Goal: Transaction & Acquisition: Purchase product/service

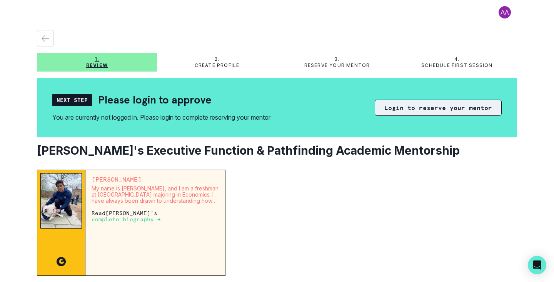
click at [415, 109] on button "Login to reserve your mentor" at bounding box center [438, 108] width 127 height 16
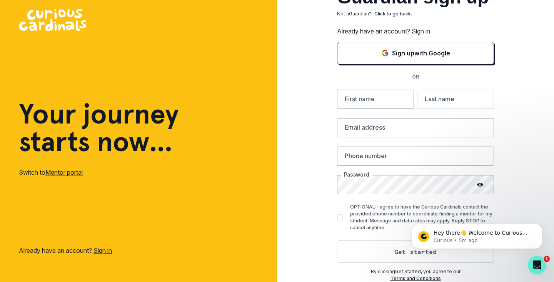
scroll to position [18, 0]
type input "E"
type input "[PERSON_NAME]"
type input "Zinchik"
type input "[EMAIL_ADDRESS][DOMAIN_NAME]"
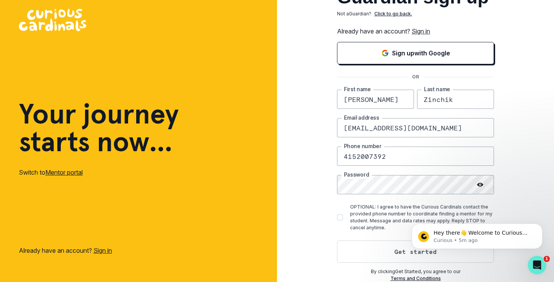
type input "4152007392"
click at [339, 216] on span at bounding box center [340, 217] width 6 height 6
click at [337, 218] on input "OPTIONAL: I agree to have the Curious Cardinals contact the provided phone numb…" at bounding box center [337, 218] width 0 height 0
checkbox input "true"
click at [370, 253] on button "Get started" at bounding box center [415, 252] width 157 height 22
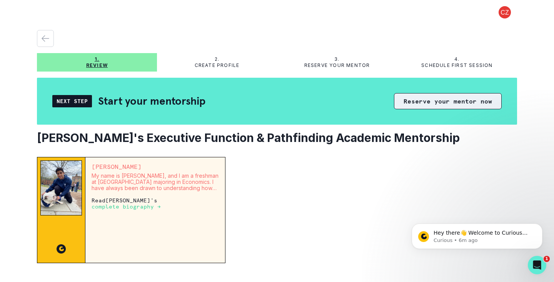
click at [433, 104] on button "Reserve your mentor now" at bounding box center [448, 101] width 108 height 16
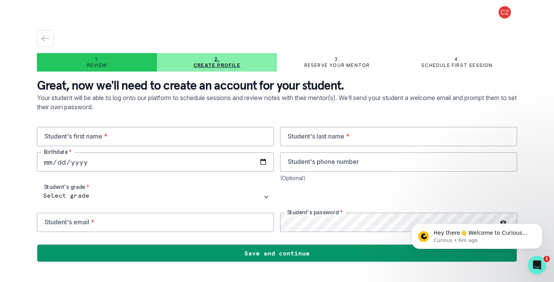
click at [116, 162] on input "date" at bounding box center [155, 161] width 237 height 19
type input "[DATE]"
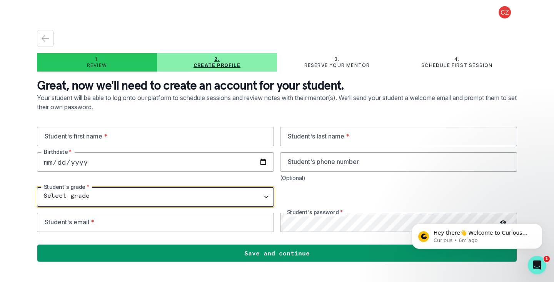
select select "8th Grade"
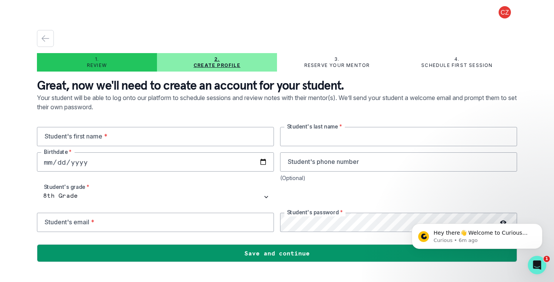
click at [318, 136] on input "text" at bounding box center [398, 136] width 237 height 19
type input "Zinchik"
click at [178, 226] on input "email" at bounding box center [155, 222] width 237 height 19
type input "[EMAIL_ADDRESS][DOMAIN_NAME]"
click at [542, 226] on icon "Dismiss notification" at bounding box center [541, 226] width 4 height 4
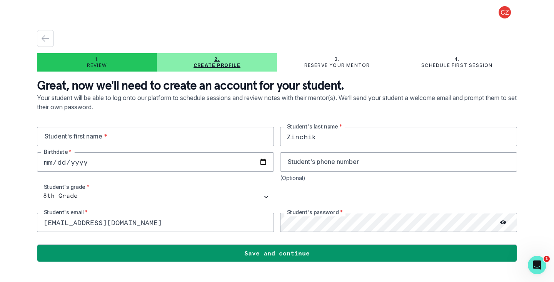
click at [502, 223] on icon at bounding box center [504, 223] width 6 height 4
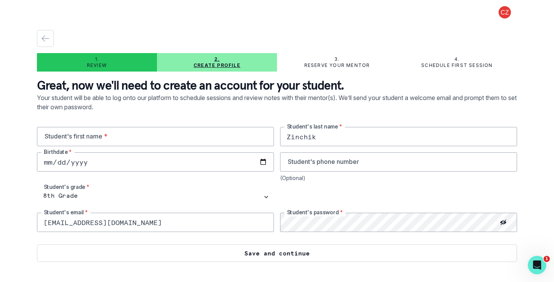
click at [449, 254] on button "Save and continue" at bounding box center [277, 253] width 480 height 18
type input "Ezrie"
click at [255, 254] on button "Save and continue" at bounding box center [277, 253] width 480 height 18
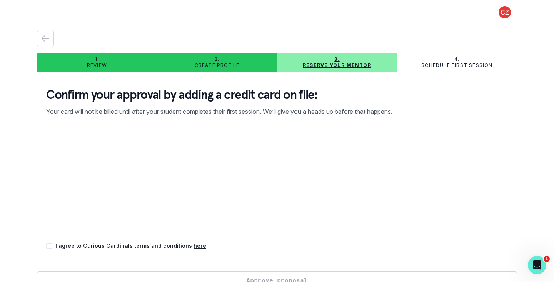
click at [50, 247] on span at bounding box center [49, 246] width 6 height 6
click at [46, 246] on input "checkbox" at bounding box center [46, 246] width 0 height 0
checkbox input "true"
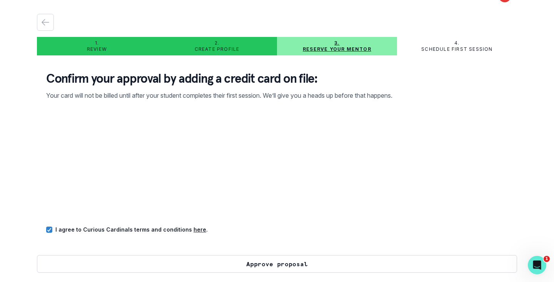
click at [232, 261] on button "Approve proposal" at bounding box center [277, 264] width 480 height 18
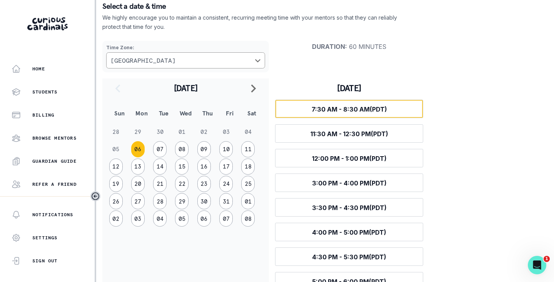
scroll to position [56, 0]
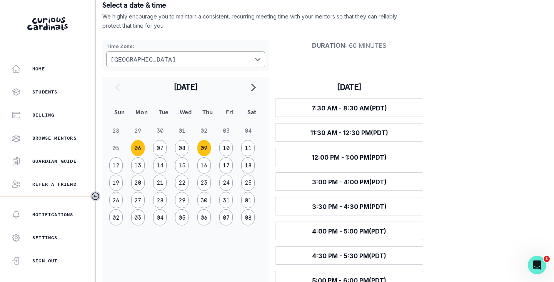
click at [205, 148] on button "09" at bounding box center [204, 148] width 13 height 16
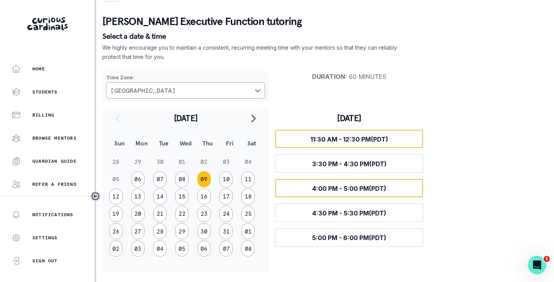
scroll to position [0, 0]
click at [393, 187] on button "Select time 4:00 PM - 5:00 PM (PDT)" at bounding box center [349, 188] width 148 height 18
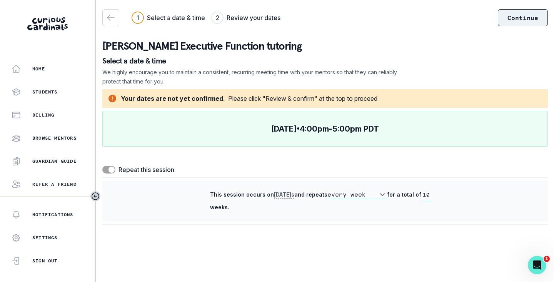
click at [522, 17] on button "Continue" at bounding box center [523, 17] width 50 height 17
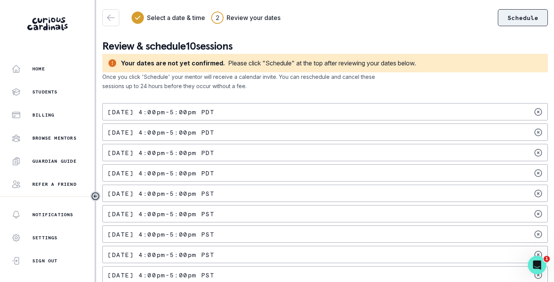
click at [519, 20] on button "Schedule" at bounding box center [523, 17] width 50 height 17
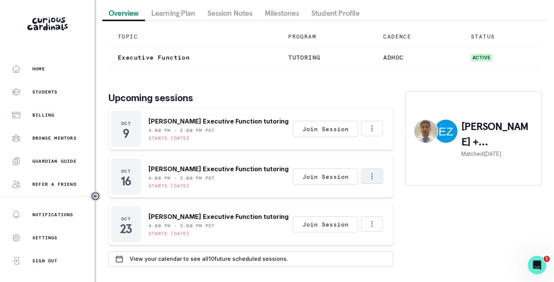
click at [374, 180] on icon "Options" at bounding box center [372, 176] width 8 height 8
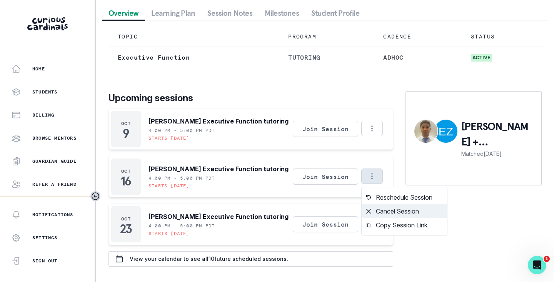
click at [392, 214] on button "Cancel Session" at bounding box center [404, 211] width 85 height 14
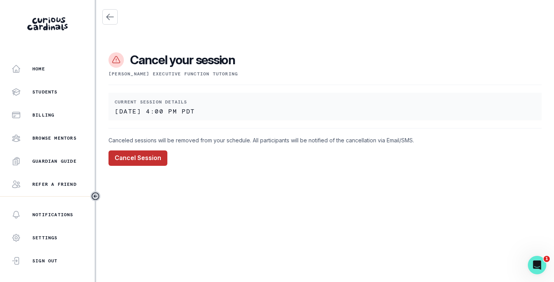
click at [141, 157] on button "Cancel Session" at bounding box center [138, 158] width 59 height 15
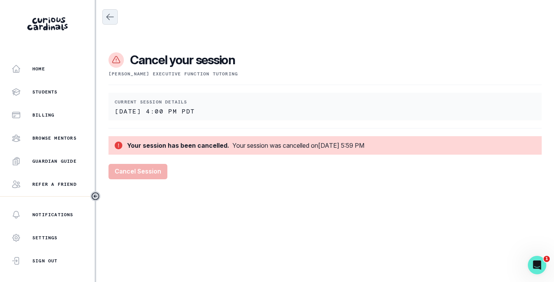
click at [107, 17] on icon "Close" at bounding box center [110, 17] width 7 height 6
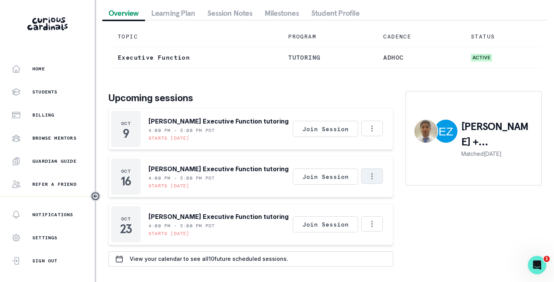
scroll to position [65, 0]
click at [376, 177] on icon "Options" at bounding box center [372, 176] width 8 height 8
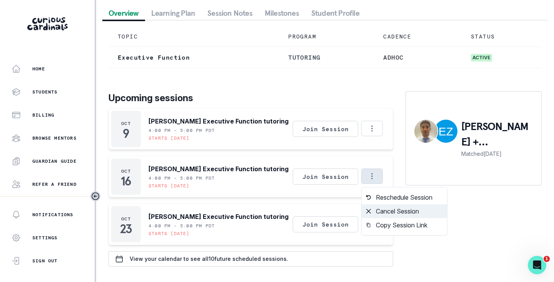
click at [395, 211] on button "Cancel Session" at bounding box center [404, 211] width 85 height 14
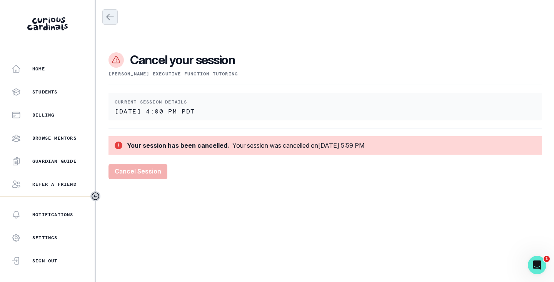
click at [108, 17] on icon "Close" at bounding box center [109, 16] width 9 height 9
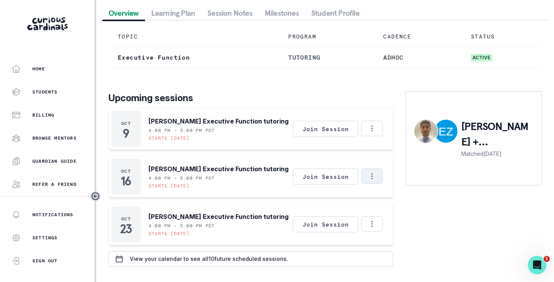
click at [375, 176] on icon "Options" at bounding box center [372, 176] width 8 height 8
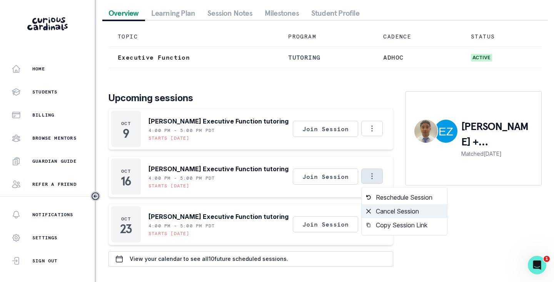
click at [385, 216] on button "Cancel Session" at bounding box center [404, 211] width 85 height 14
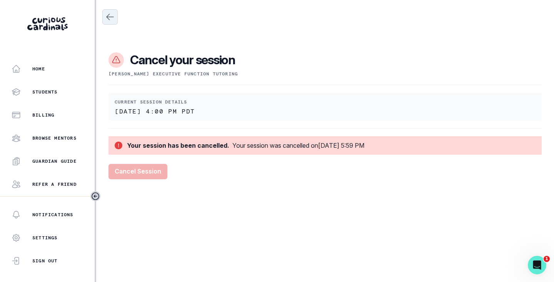
click at [110, 15] on icon "Close" at bounding box center [109, 16] width 9 height 9
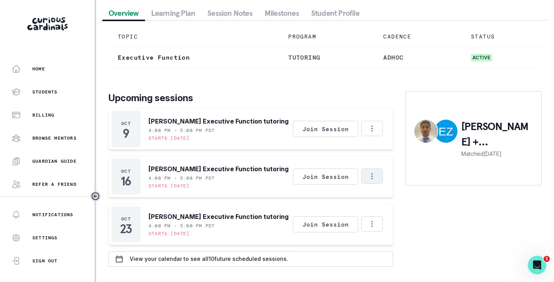
click at [372, 176] on icon "Options" at bounding box center [372, 176] width 1 height 6
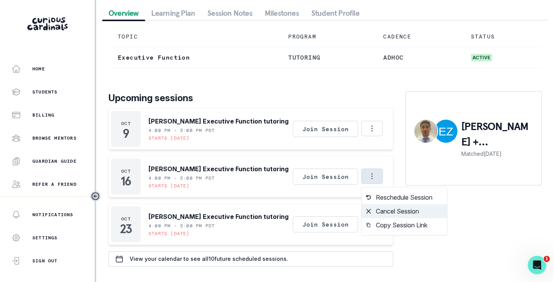
click at [387, 213] on button "Cancel Session" at bounding box center [404, 211] width 85 height 14
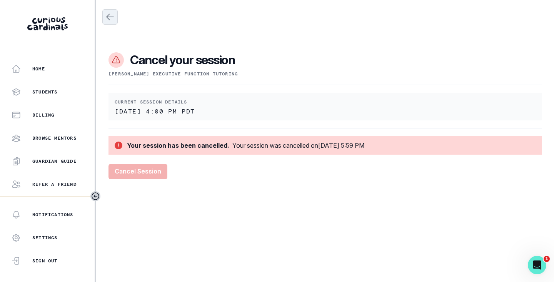
click at [109, 15] on icon "Close" at bounding box center [110, 17] width 7 height 6
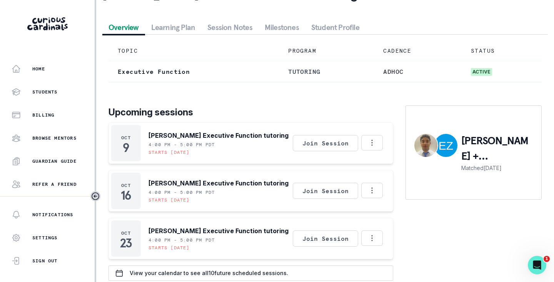
scroll to position [55, 0]
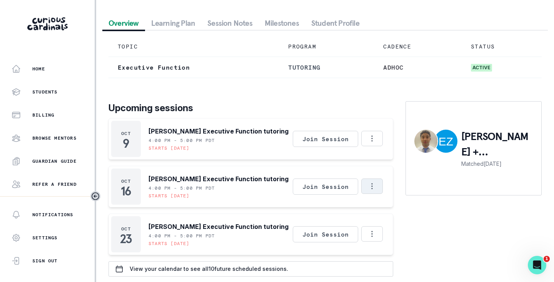
click at [378, 188] on button "Options" at bounding box center [373, 186] width 22 height 15
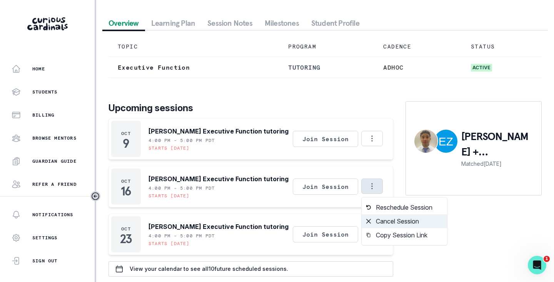
click at [385, 221] on button "Cancel Session" at bounding box center [404, 221] width 85 height 14
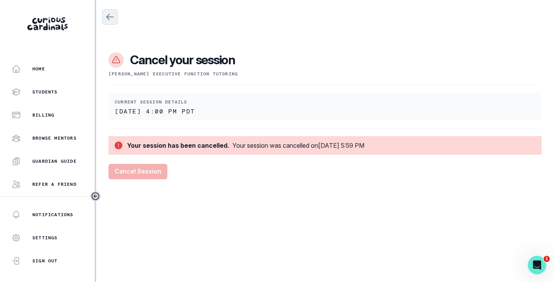
click at [112, 19] on icon "Close" at bounding box center [109, 16] width 9 height 9
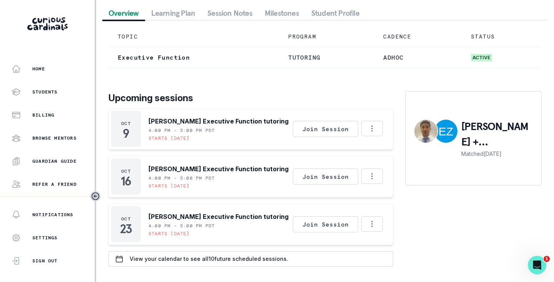
scroll to position [65, 0]
click at [374, 174] on icon "Options" at bounding box center [372, 176] width 8 height 8
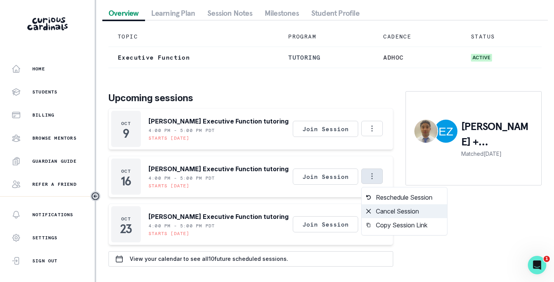
click at [384, 213] on button "Cancel Session" at bounding box center [404, 211] width 85 height 14
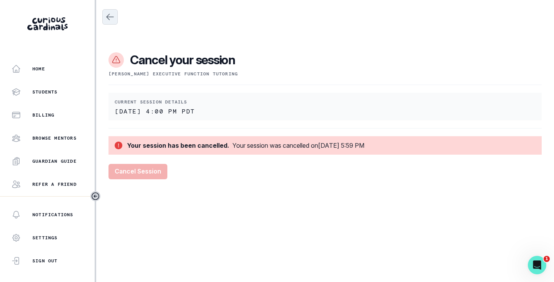
click at [110, 19] on icon "Close" at bounding box center [109, 16] width 9 height 9
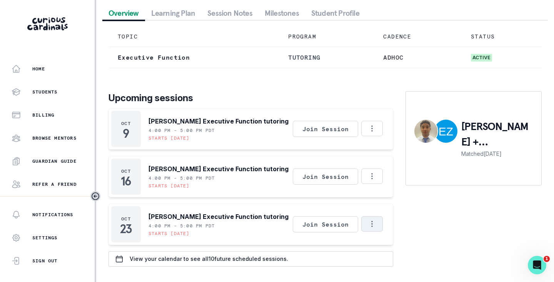
click at [375, 222] on icon "Options" at bounding box center [372, 224] width 8 height 8
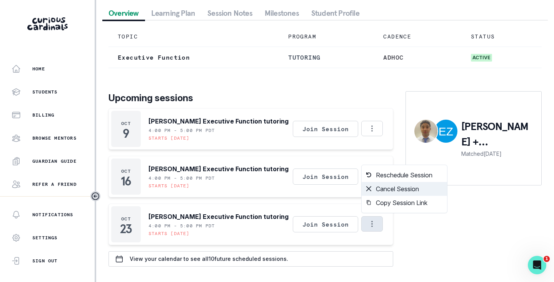
click at [399, 188] on button "Cancel Session" at bounding box center [404, 189] width 85 height 14
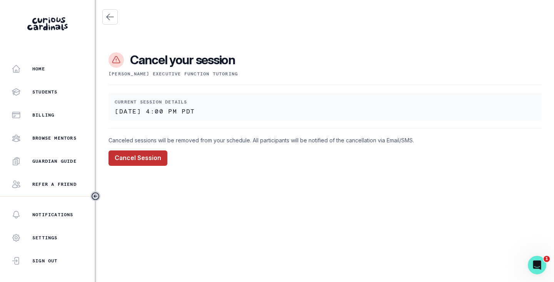
click at [156, 159] on button "Cancel Session" at bounding box center [138, 158] width 59 height 15
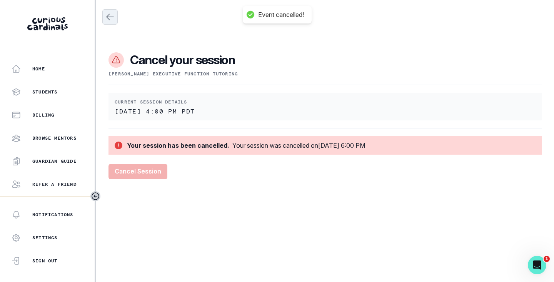
click at [111, 19] on icon "Close" at bounding box center [109, 16] width 9 height 9
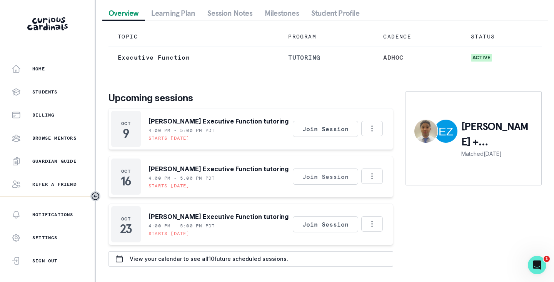
scroll to position [65, 0]
click at [373, 176] on icon "Options" at bounding box center [372, 176] width 1 height 6
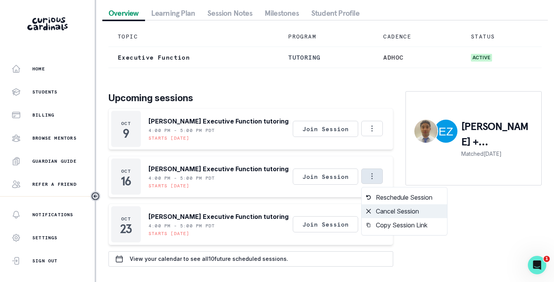
click at [389, 216] on button "Cancel Session" at bounding box center [404, 211] width 85 height 14
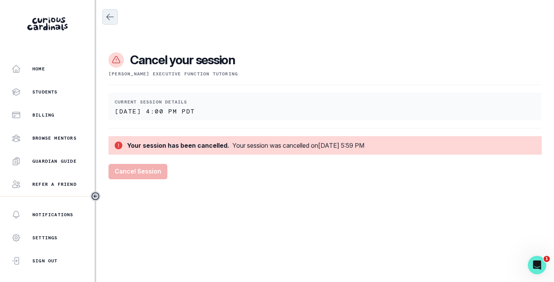
click at [112, 17] on icon "Close" at bounding box center [109, 16] width 9 height 9
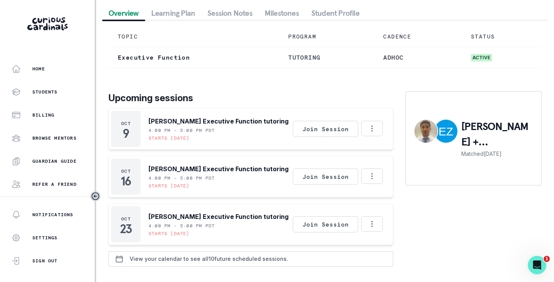
click at [192, 265] on div "View your calendar to see all 10 future scheduled sessions." at bounding box center [198, 259] width 179 height 15
